Goal: Transaction & Acquisition: Purchase product/service

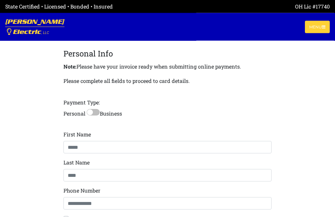
scroll to position [123, 0]
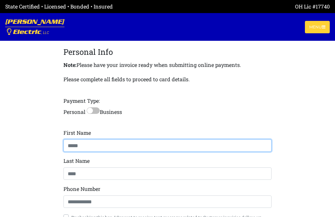
click at [120, 151] on input at bounding box center [167, 146] width 208 height 12
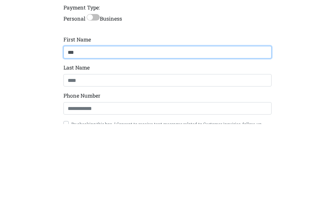
type input "***"
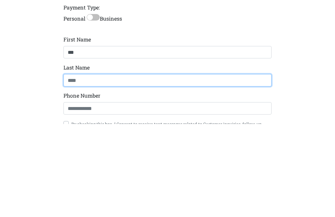
click at [103, 168] on input at bounding box center [167, 174] width 208 height 12
type input "******"
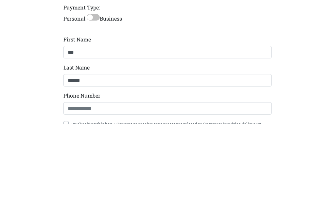
click at [122, 94] on div "Personal Info Note: Please have your invoice ready when submitting online payme…" at bounding box center [167, 166] width 208 height 240
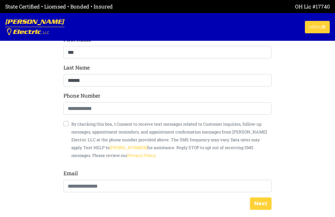
click at [108, 93] on div "Personal Info Note: Please have your invoice ready when submitting online payme…" at bounding box center [167, 73] width 208 height 240
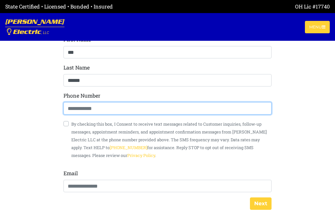
click at [114, 108] on input at bounding box center [167, 108] width 208 height 12
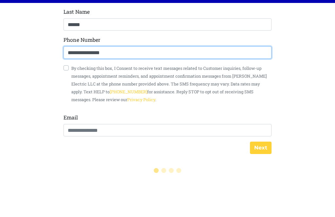
scroll to position [235, 0]
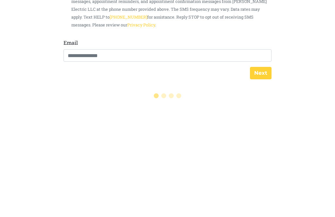
type input "**********"
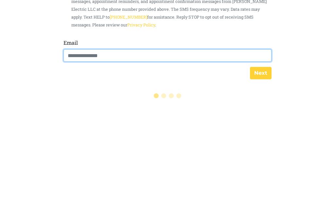
click at [116, 162] on input "email" at bounding box center [167, 168] width 208 height 12
type input "**********"
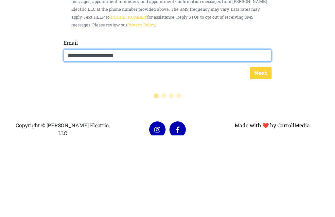
scroll to position [276, 0]
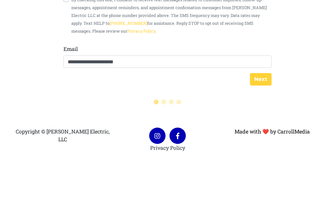
click at [261, 138] on button "Next" at bounding box center [261, 144] width 22 height 12
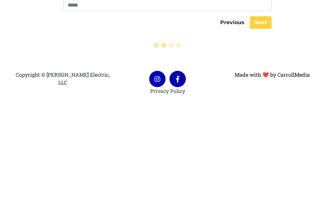
scroll to position [236, 0]
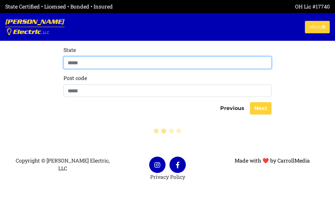
click at [124, 64] on input at bounding box center [167, 63] width 208 height 12
type input "****"
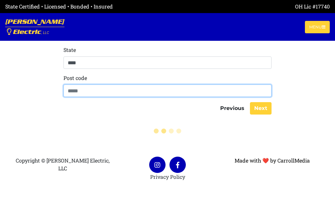
click at [110, 88] on input "number" at bounding box center [167, 91] width 208 height 12
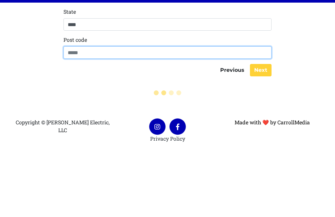
type input "*****"
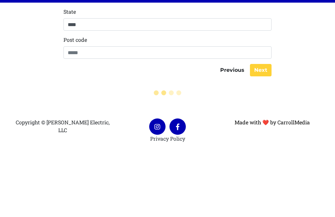
click at [260, 102] on button "Next" at bounding box center [261, 108] width 22 height 12
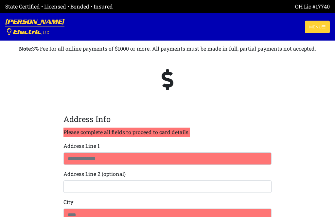
scroll to position [55, 0]
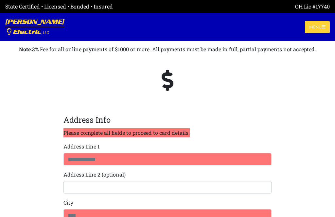
click at [103, 146] on div "Address Info Please complete all fields to proceed to card details. Address Lin…" at bounding box center [167, 196] width 208 height 164
click at [90, 145] on label "Address Line 1" at bounding box center [81, 147] width 36 height 8
click at [108, 148] on div "Address Info Please complete all fields to proceed to card details. Address Lin…" at bounding box center [167, 196] width 208 height 164
click at [108, 145] on div "Address Info Please complete all fields to proceed to card details. Address Lin…" at bounding box center [167, 196] width 208 height 164
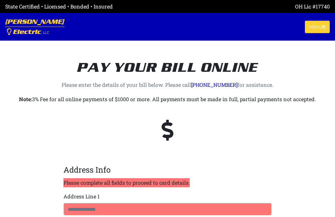
scroll to position [8, 0]
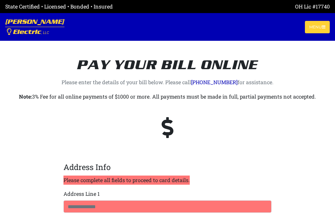
click at [179, 126] on span at bounding box center [167, 128] width 52 height 42
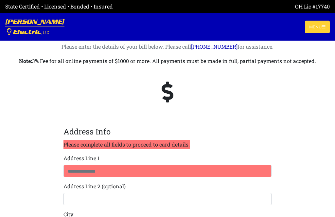
scroll to position [0, 0]
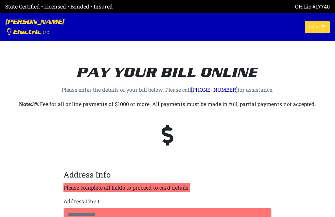
click at [132, 188] on p "Please complete all fields to proceed to card details." at bounding box center [126, 187] width 126 height 9
click at [96, 170] on legend "Address Info" at bounding box center [167, 175] width 208 height 12
click at [107, 186] on p "Please complete all fields to proceed to card details." at bounding box center [126, 187] width 126 height 9
click at [93, 185] on p "Please complete all fields to proceed to card details." at bounding box center [126, 187] width 126 height 9
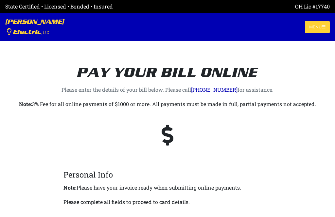
click at [195, 135] on div at bounding box center [167, 135] width 314 height 42
click at [168, 140] on icon at bounding box center [167, 135] width 12 height 21
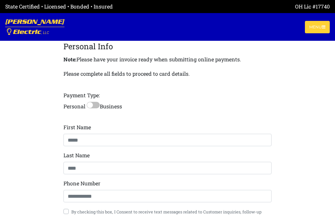
scroll to position [129, 0]
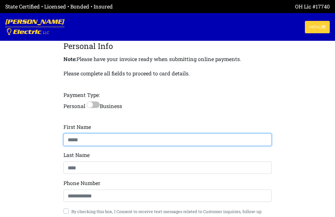
click at [105, 138] on input at bounding box center [167, 140] width 208 height 12
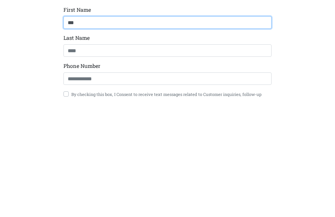
type input "***"
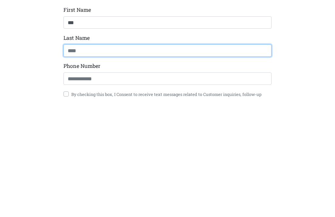
click at [157, 162] on input at bounding box center [167, 168] width 208 height 12
type input "******"
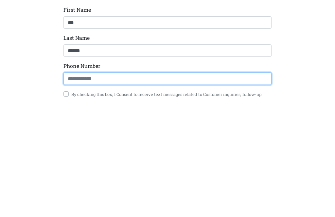
click at [145, 190] on input at bounding box center [167, 196] width 208 height 12
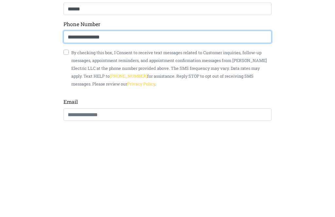
scroll to position [200, 0]
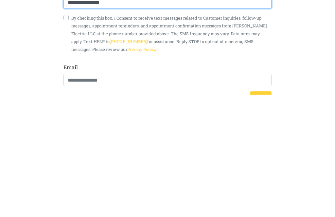
type input "**********"
click at [131, 67] on div "**********" at bounding box center [167, 89] width 208 height 240
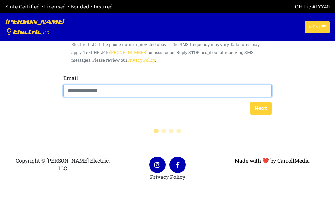
click at [104, 93] on input "email" at bounding box center [167, 91] width 208 height 12
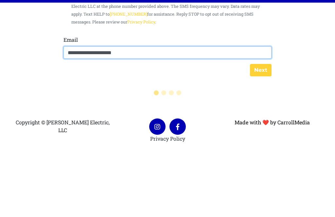
type input "**********"
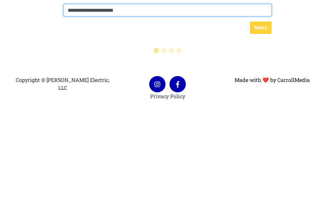
scroll to position [330, 0]
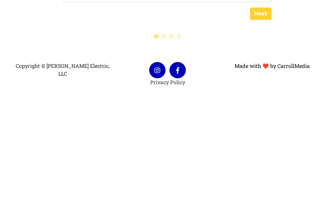
click at [264, 84] on button "Next" at bounding box center [261, 90] width 22 height 12
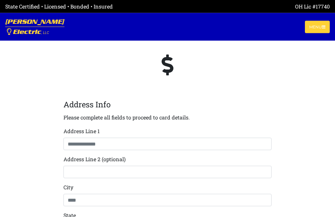
scroll to position [70, 0]
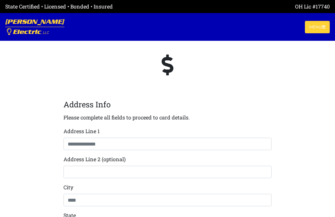
click at [141, 133] on div "Address Info Please complete all fields to proceed to card details. Address Lin…" at bounding box center [167, 181] width 208 height 164
click at [102, 128] on div "Address Info Please complete all fields to proceed to card details. Address Lin…" at bounding box center [167, 181] width 208 height 164
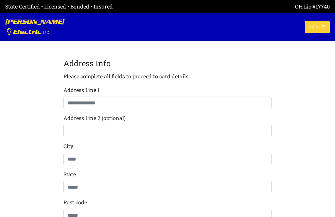
scroll to position [113, 0]
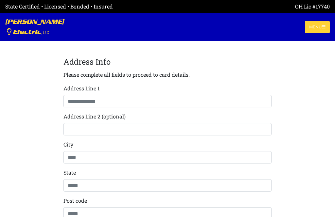
click at [102, 87] on div "Address Info Please complete all fields to proceed to card details. Address Lin…" at bounding box center [167, 138] width 208 height 164
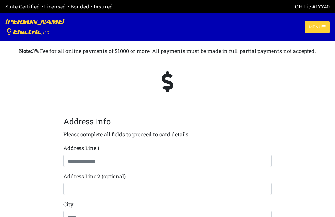
scroll to position [53, 0]
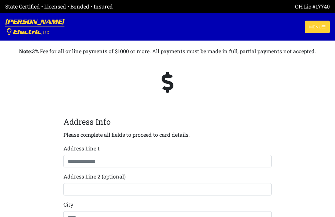
click at [190, 84] on span at bounding box center [167, 82] width 52 height 42
click at [178, 84] on span at bounding box center [167, 82] width 52 height 42
click at [167, 88] on icon at bounding box center [167, 82] width 12 height 21
click at [224, 92] on div at bounding box center [167, 82] width 314 height 42
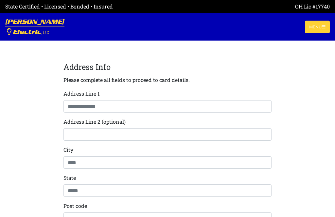
scroll to position [108, 0]
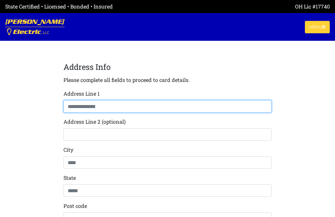
click at [132, 110] on input at bounding box center [167, 106] width 208 height 12
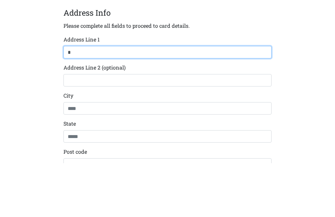
type input "*"
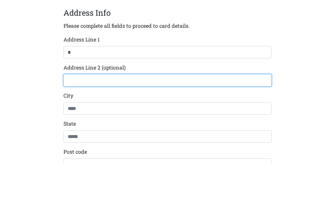
click at [126, 128] on input at bounding box center [167, 134] width 208 height 12
type input "*"
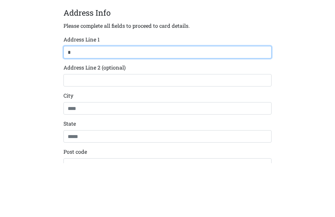
click at [88, 100] on input "*" at bounding box center [167, 106] width 208 height 12
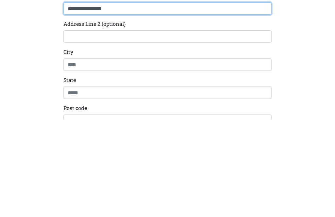
type input "**********"
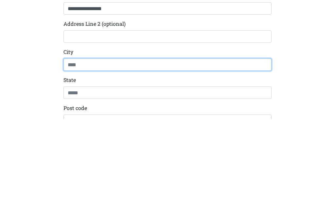
click at [102, 157] on input at bounding box center [167, 163] width 208 height 12
type input "**********"
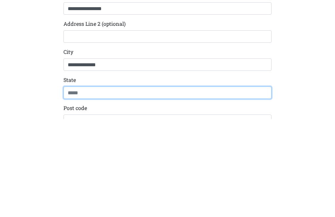
click at [108, 185] on input at bounding box center [167, 191] width 208 height 12
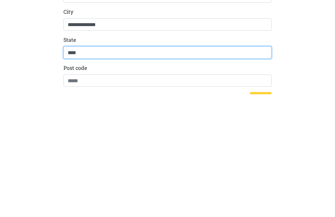
type input "****"
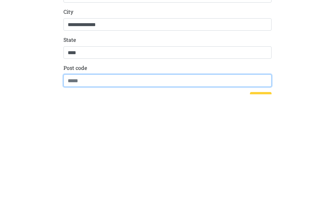
click at [99, 197] on input "number" at bounding box center [167, 203] width 208 height 12
type input "*****"
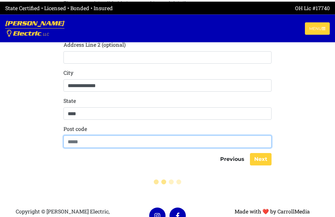
scroll to position [190, 0]
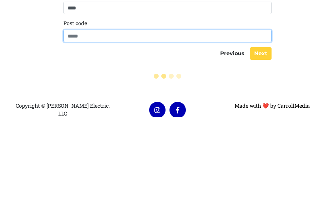
click at [264, 148] on button "Next" at bounding box center [261, 154] width 22 height 12
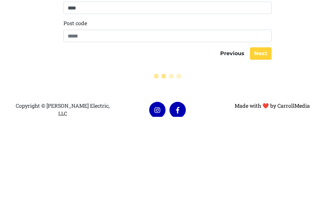
scroll to position [124, 0]
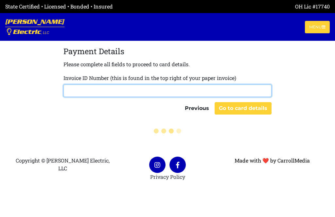
click at [132, 91] on input "text" at bounding box center [167, 91] width 208 height 12
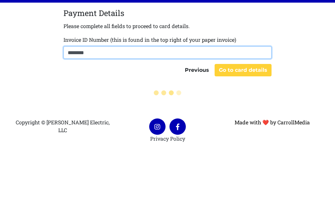
type input "*********"
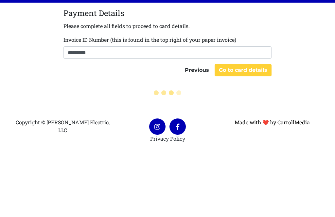
click at [271, 102] on button "Go to card details" at bounding box center [242, 108] width 57 height 12
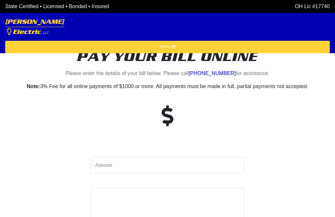
click at [190, 119] on span at bounding box center [167, 117] width 52 height 42
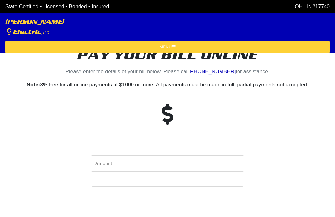
scroll to position [1, 0]
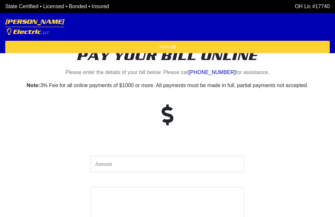
click at [145, 179] on form "Pay Now" at bounding box center [167, 200] width 180 height 126
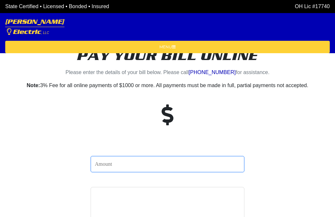
click at [157, 162] on input "number" at bounding box center [168, 164] width 154 height 16
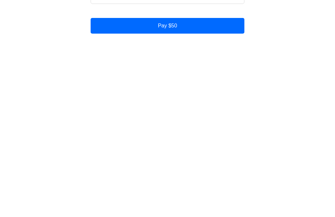
scroll to position [84, 0]
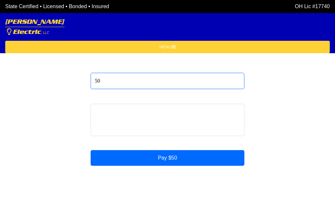
type input "5"
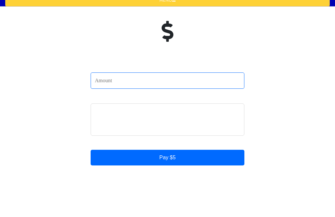
scroll to position [37, 0]
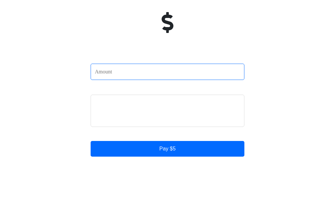
click at [115, 120] on input "number" at bounding box center [168, 128] width 154 height 16
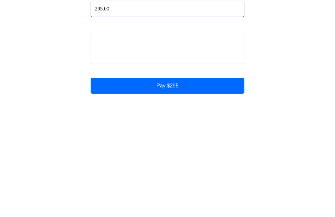
type input "295.00"
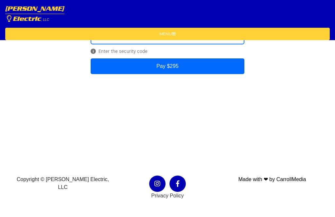
scroll to position [167, 0]
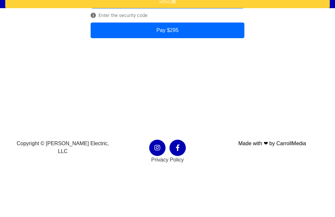
click at [175, 68] on button "Pay $295" at bounding box center [168, 76] width 154 height 16
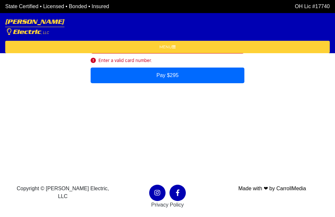
click at [287, 90] on div "Please enter amount greater than 0 295.00 Enter a valid card number. Pay $295 P…" at bounding box center [167, 49] width 314 height 157
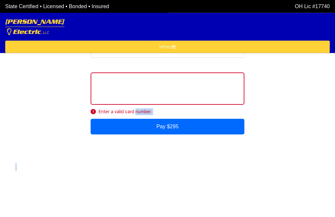
scroll to position [117, 0]
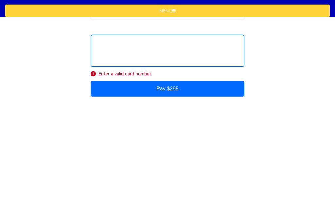
click at [328, 103] on section "Pay your bill online Please enter the details of your bill below. Please call (…" at bounding box center [167, 55] width 335 height 344
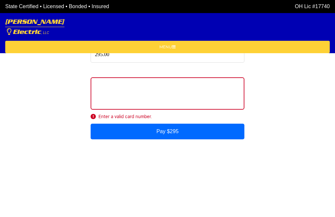
scroll to position [110, 0]
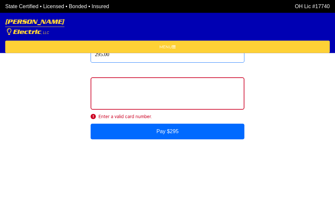
click at [171, 59] on input "295.00" at bounding box center [168, 55] width 154 height 16
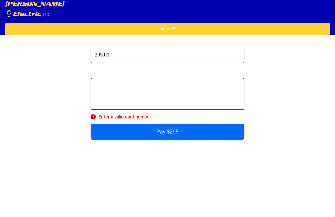
scroll to position [92, 0]
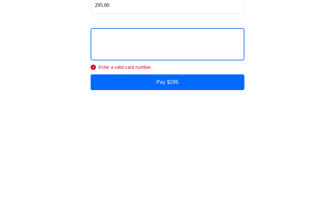
click at [51, 87] on div "Please enter amount greater than 0 295.00 Enter a valid card number. Pay $295 P…" at bounding box center [167, 123] width 314 height 157
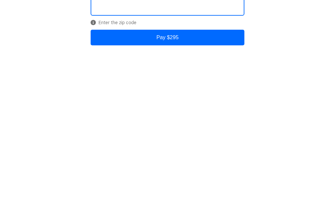
click at [170, 142] on button "Pay $295" at bounding box center [168, 150] width 154 height 16
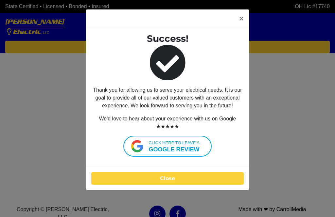
click at [173, 177] on button "Close" at bounding box center [167, 179] width 152 height 12
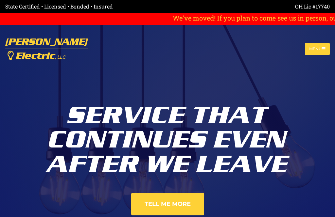
scroll to position [0, -266]
